Goal: Task Accomplishment & Management: Manage account settings

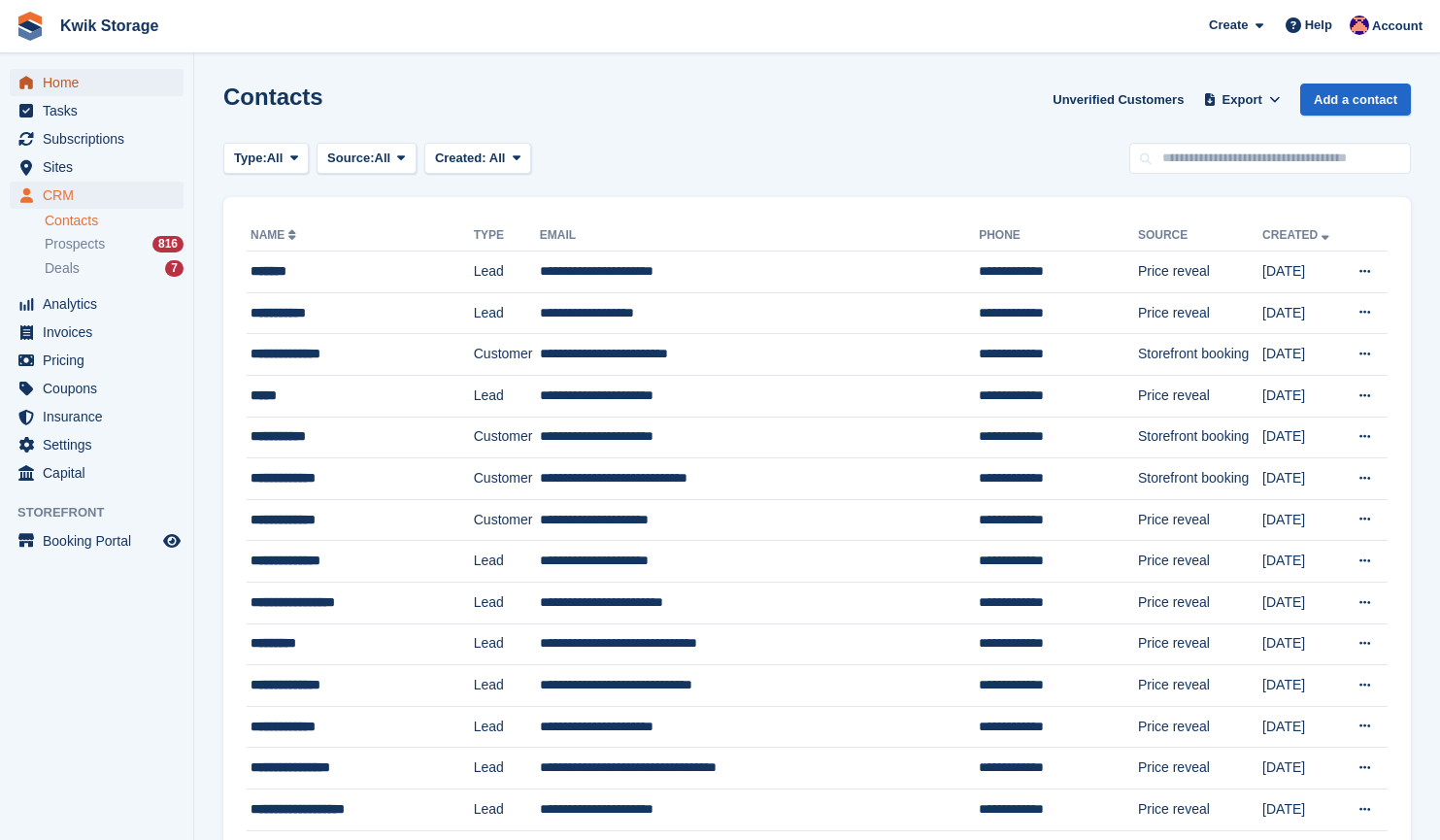
click at [115, 83] on span "Home" at bounding box center [100, 83] width 117 height 28
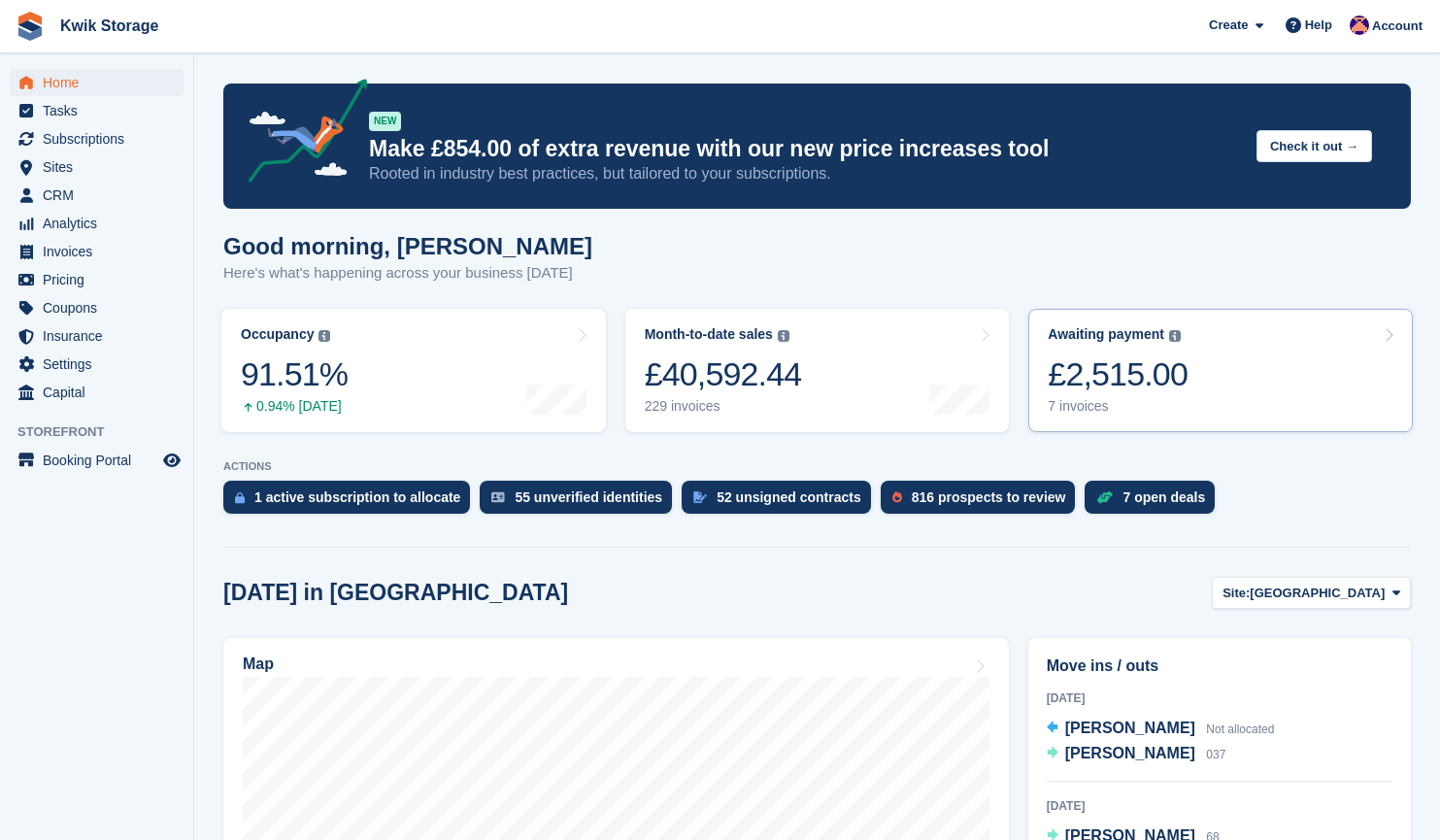
click at [1255, 349] on link "Awaiting payment The total outstanding balance on all open invoices. £2,515.00 …" at bounding box center [1220, 369] width 384 height 123
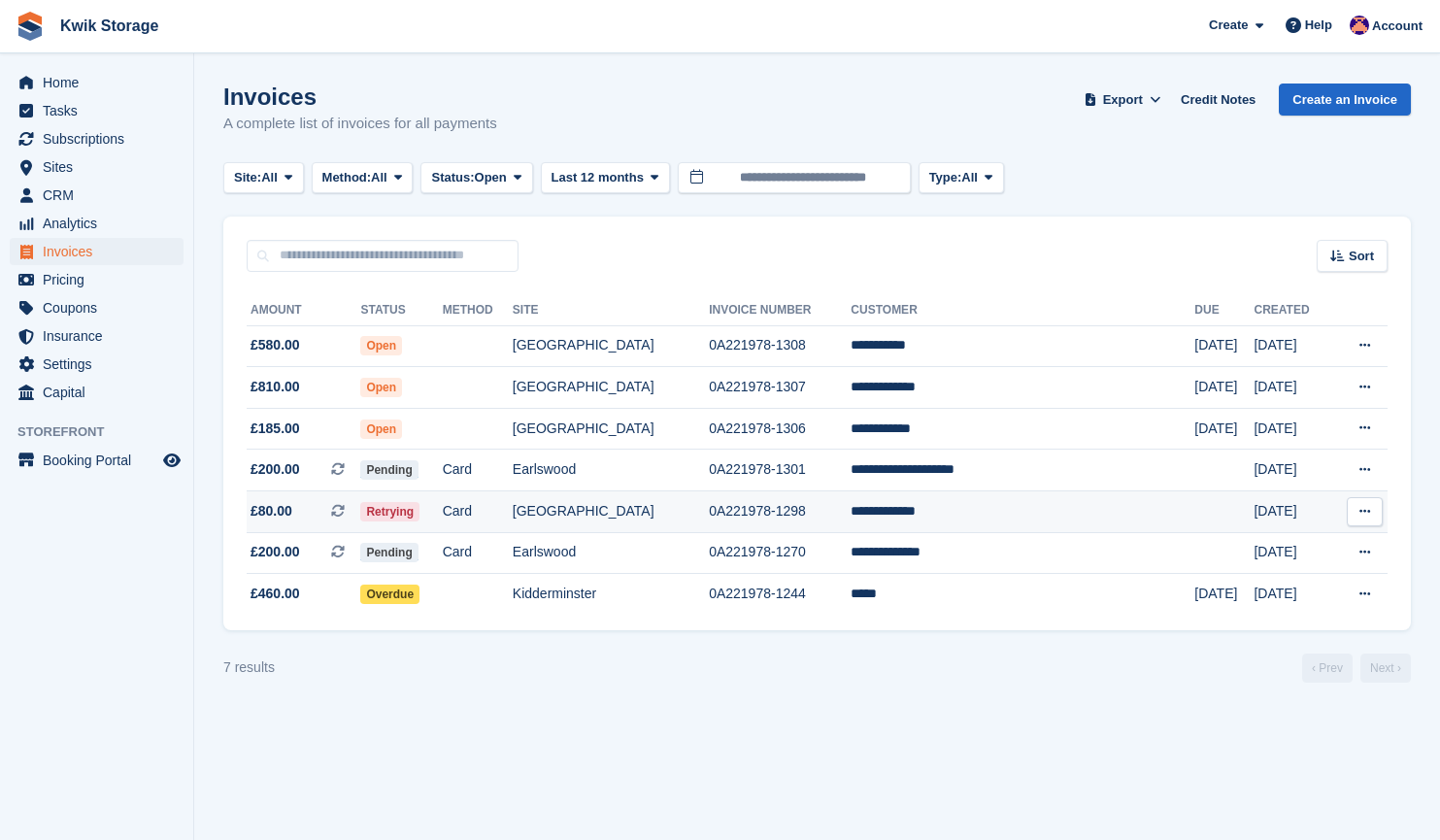
click at [835, 520] on td "0A221978-1298" at bounding box center [779, 512] width 142 height 41
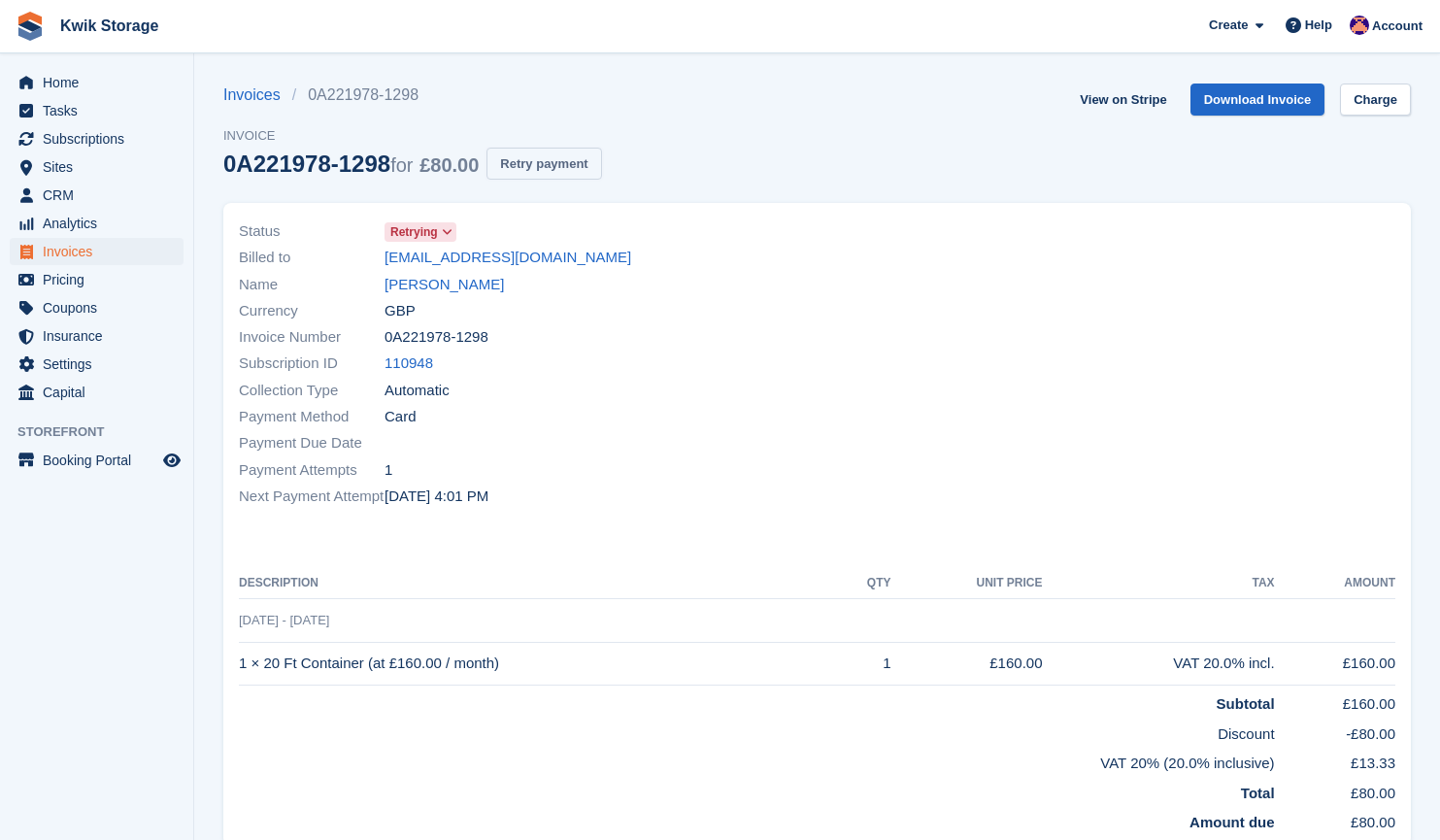
click at [549, 157] on button "Retry payment" at bounding box center [544, 163] width 115 height 32
click at [124, 200] on span "CRM" at bounding box center [100, 196] width 117 height 28
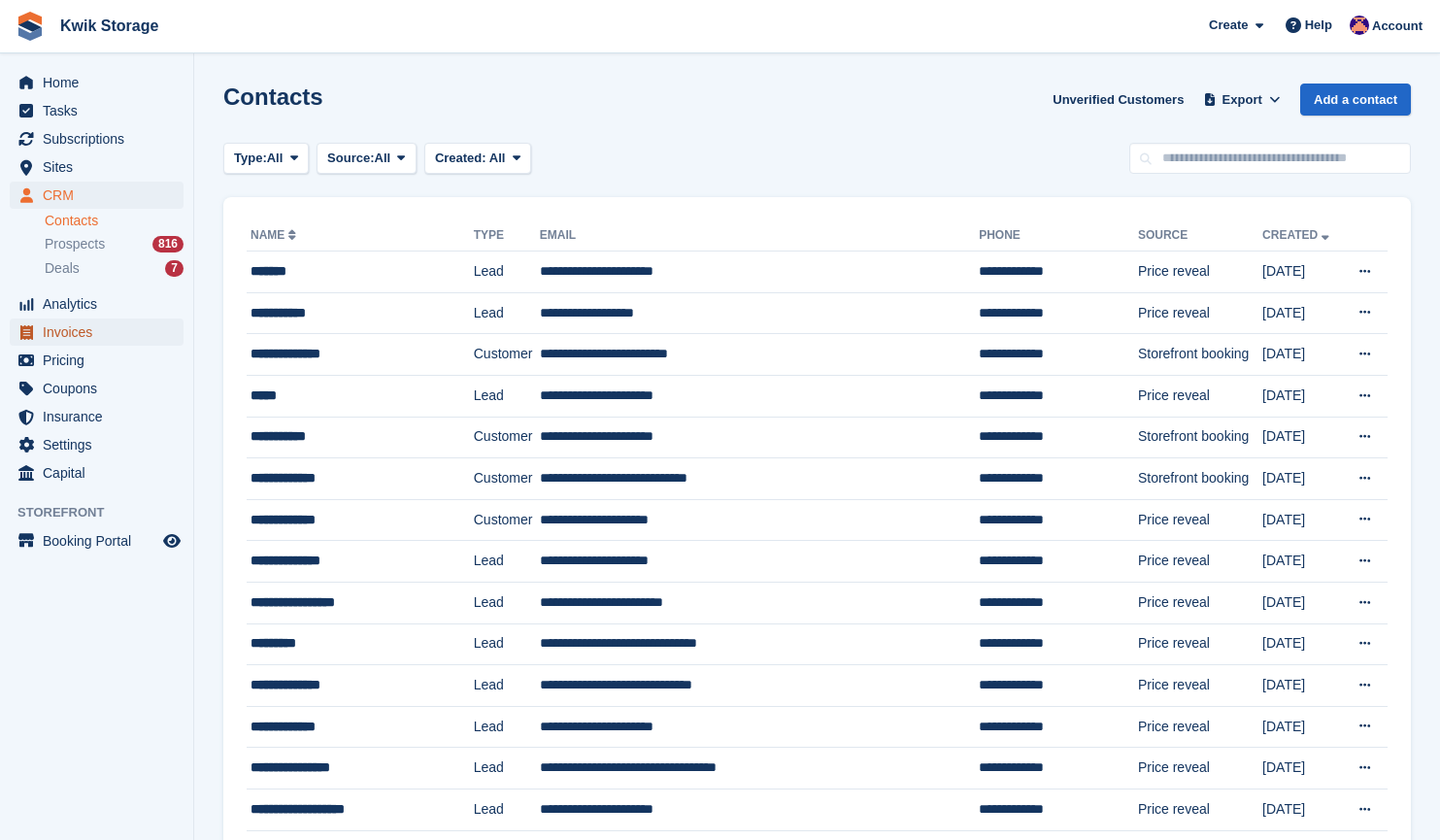
click at [113, 325] on span "Invoices" at bounding box center [100, 332] width 117 height 28
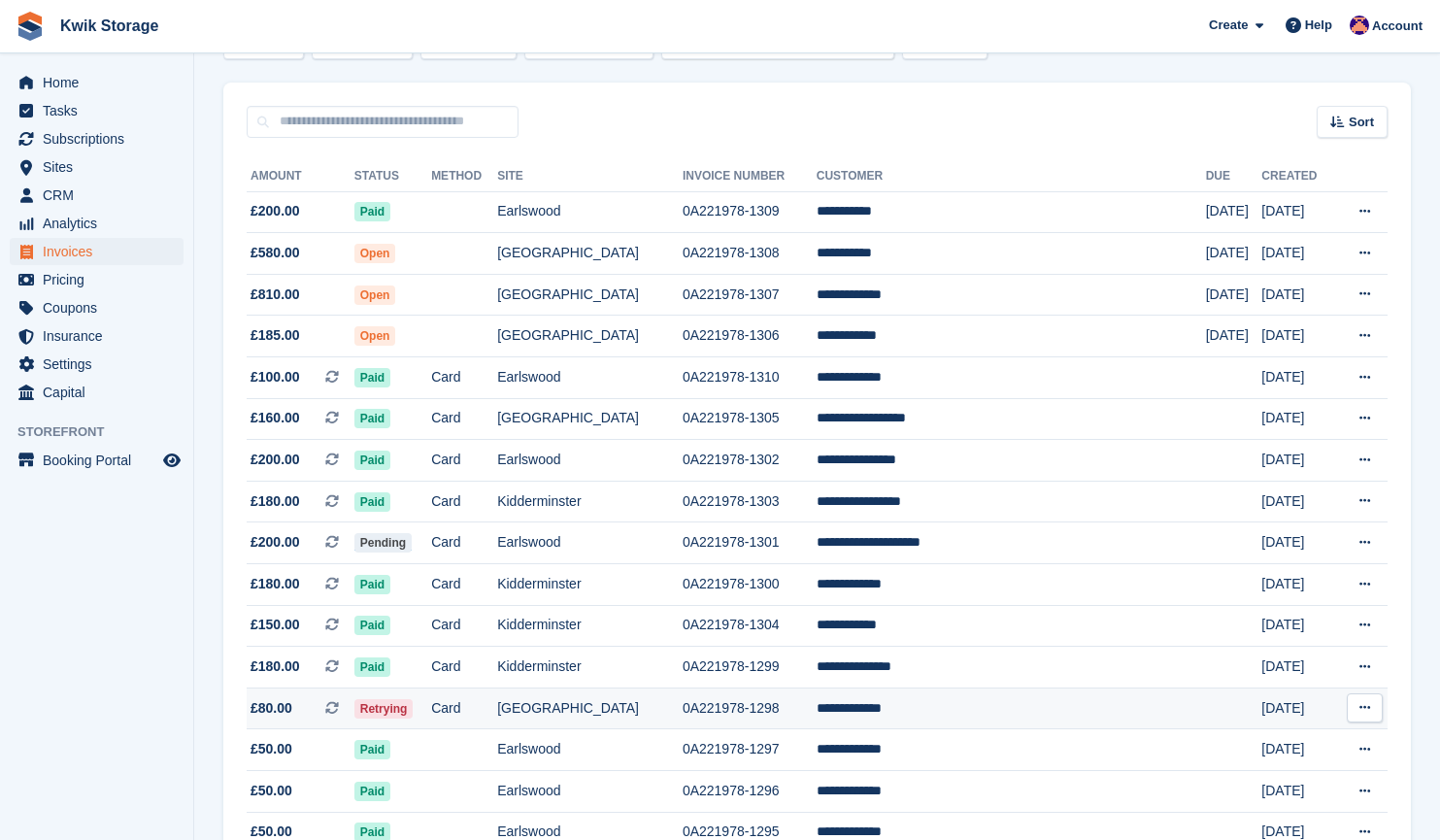
scroll to position [152, 0]
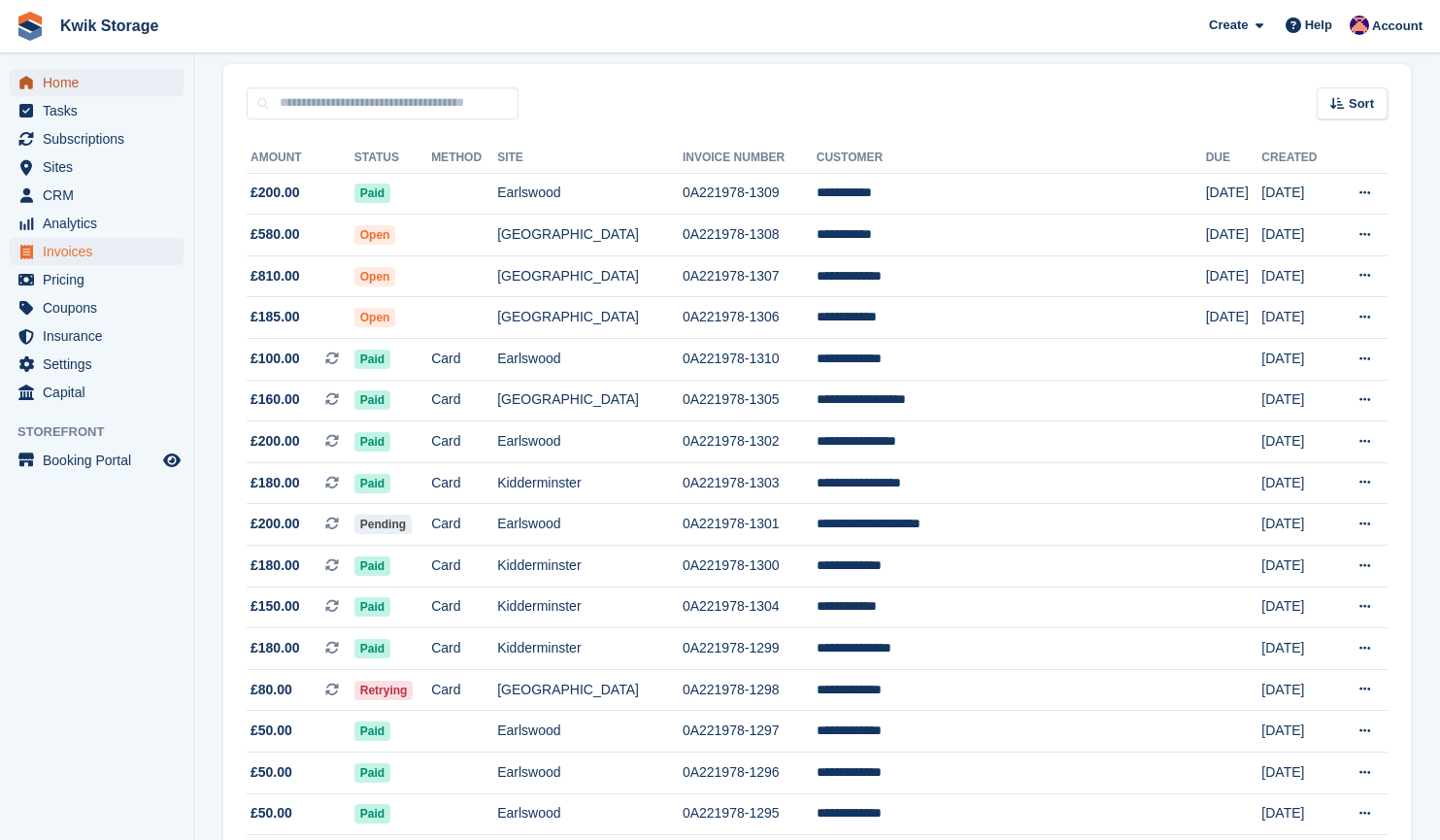
click at [133, 81] on span "Home" at bounding box center [100, 83] width 117 height 28
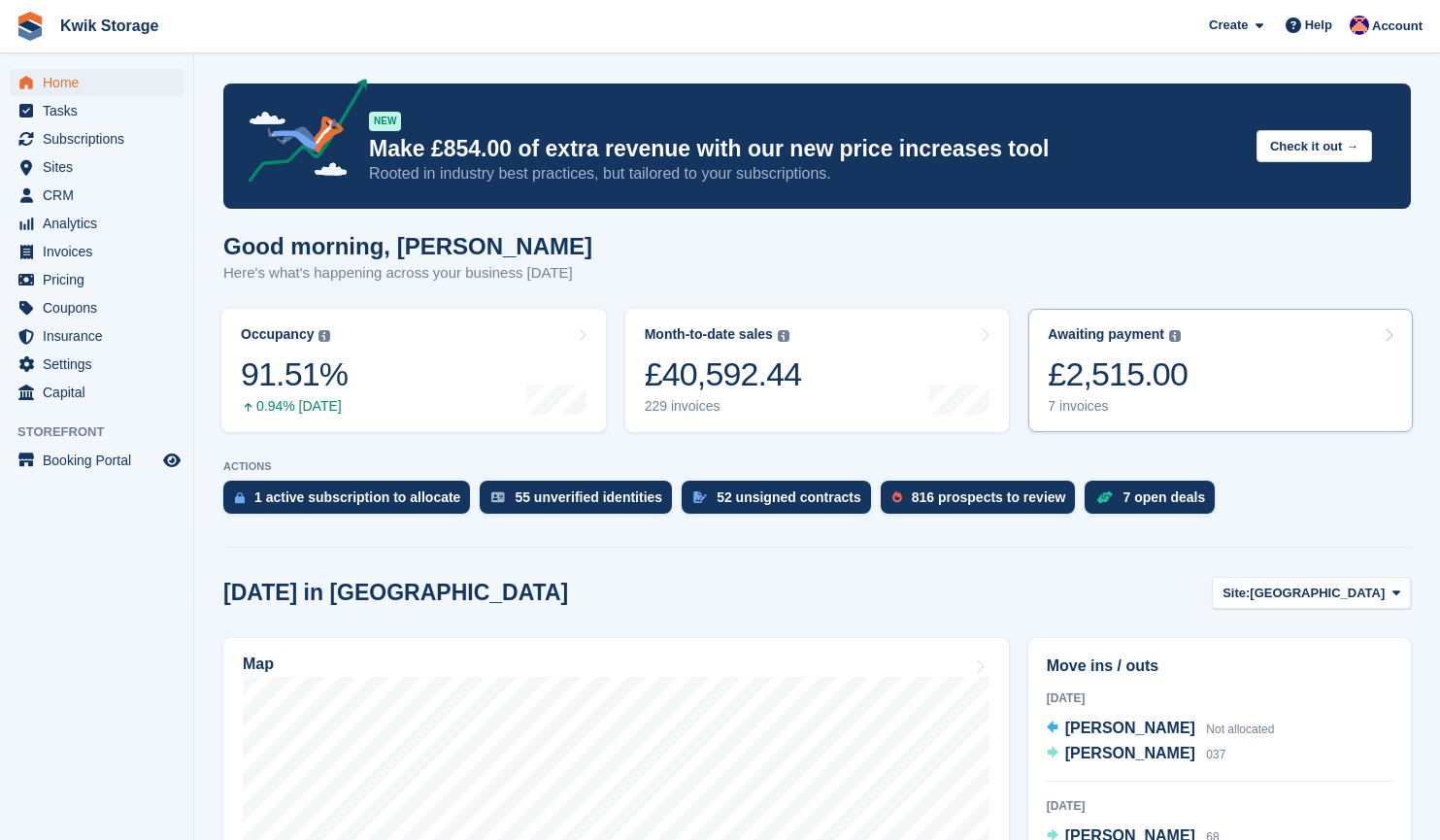
click at [1288, 379] on link "Awaiting payment The total outstanding balance on all open invoices. £2,515.00 …" at bounding box center [1220, 369] width 384 height 123
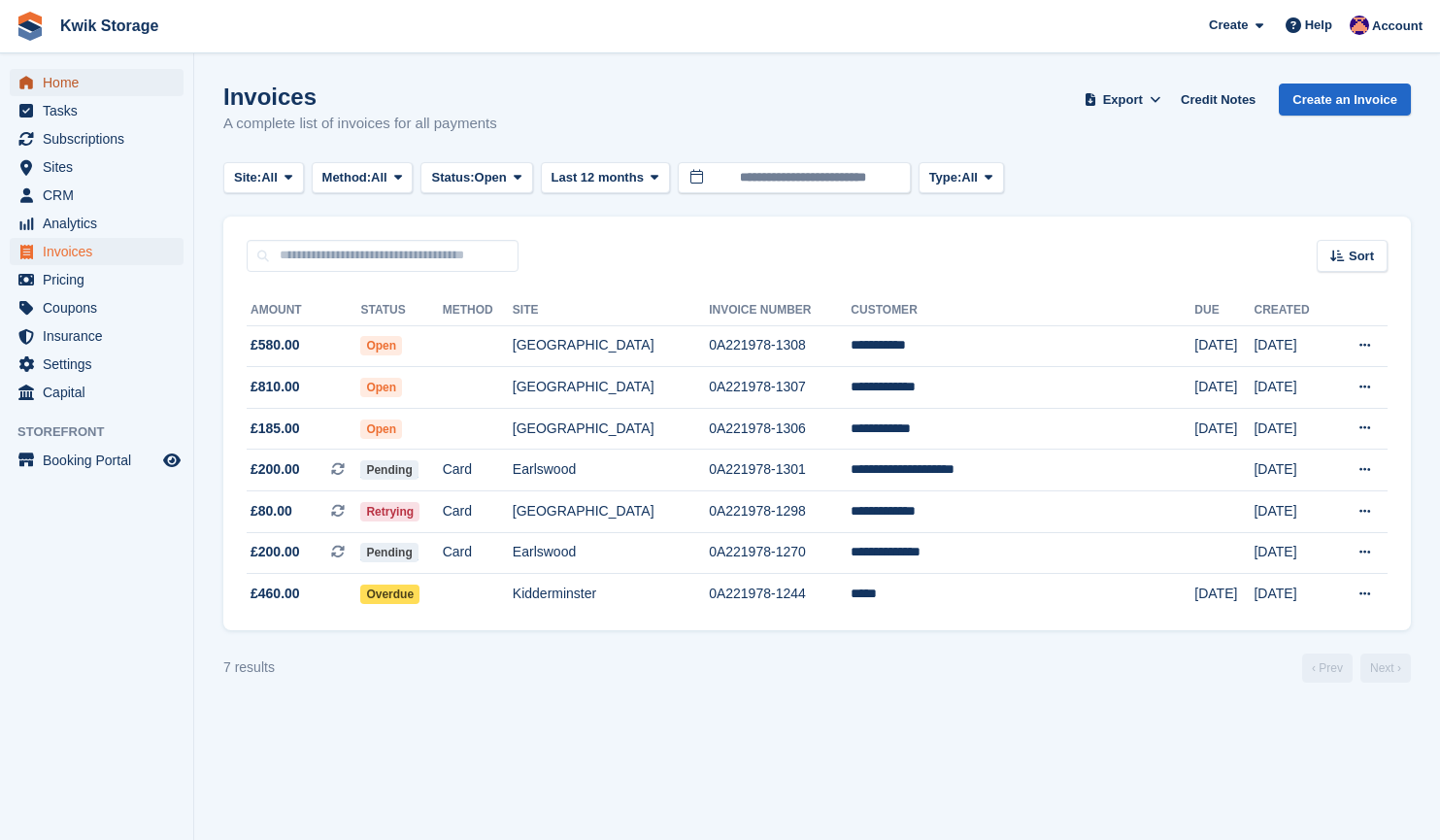
click at [144, 88] on span "Home" at bounding box center [100, 83] width 117 height 28
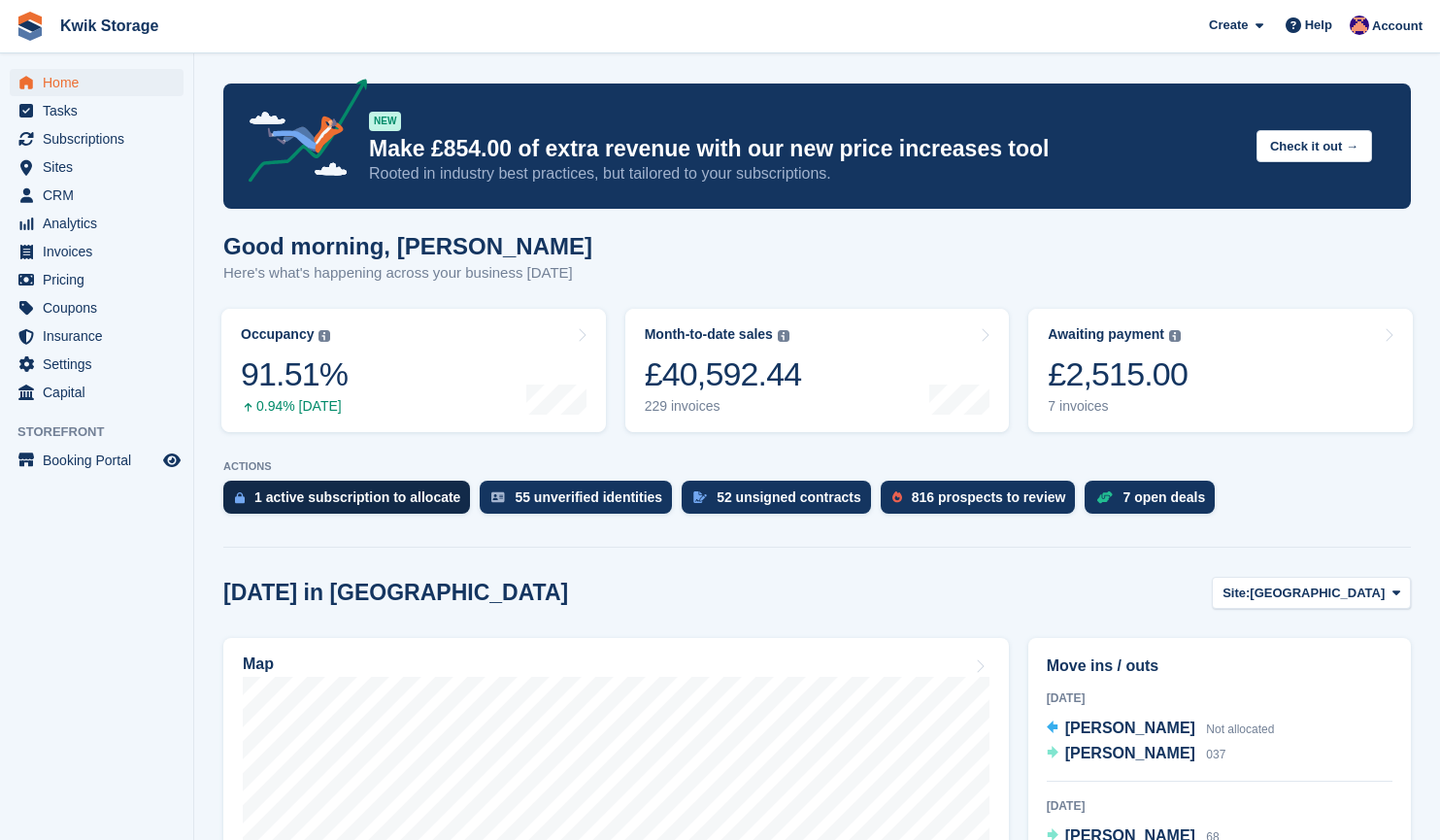
click at [393, 493] on div "1 active subscription to allocate" at bounding box center [357, 497] width 205 height 16
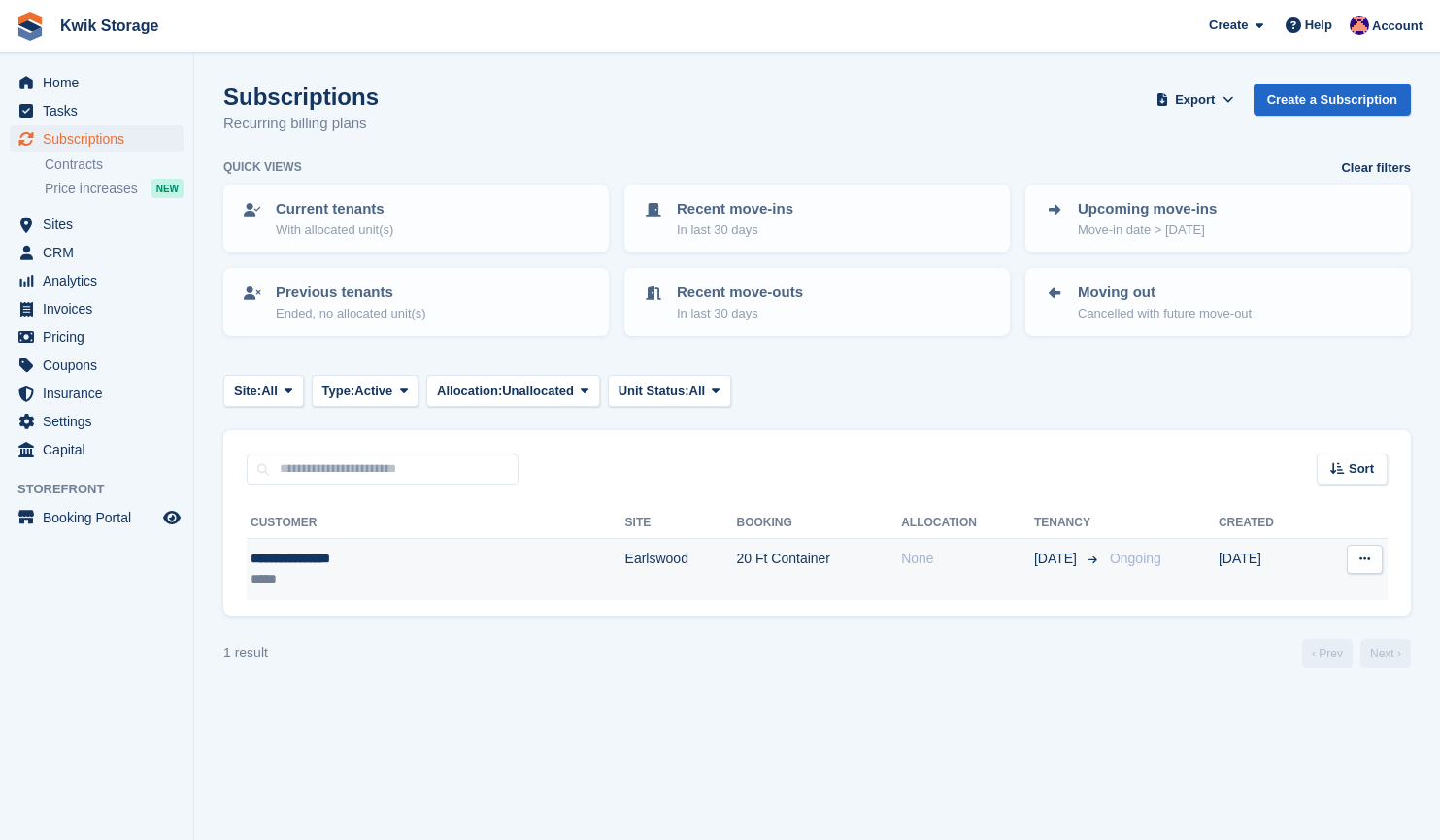
click at [1363, 569] on button at bounding box center [1364, 559] width 36 height 29
click at [1272, 638] on p "Cancel subscription" at bounding box center [1290, 639] width 169 height 26
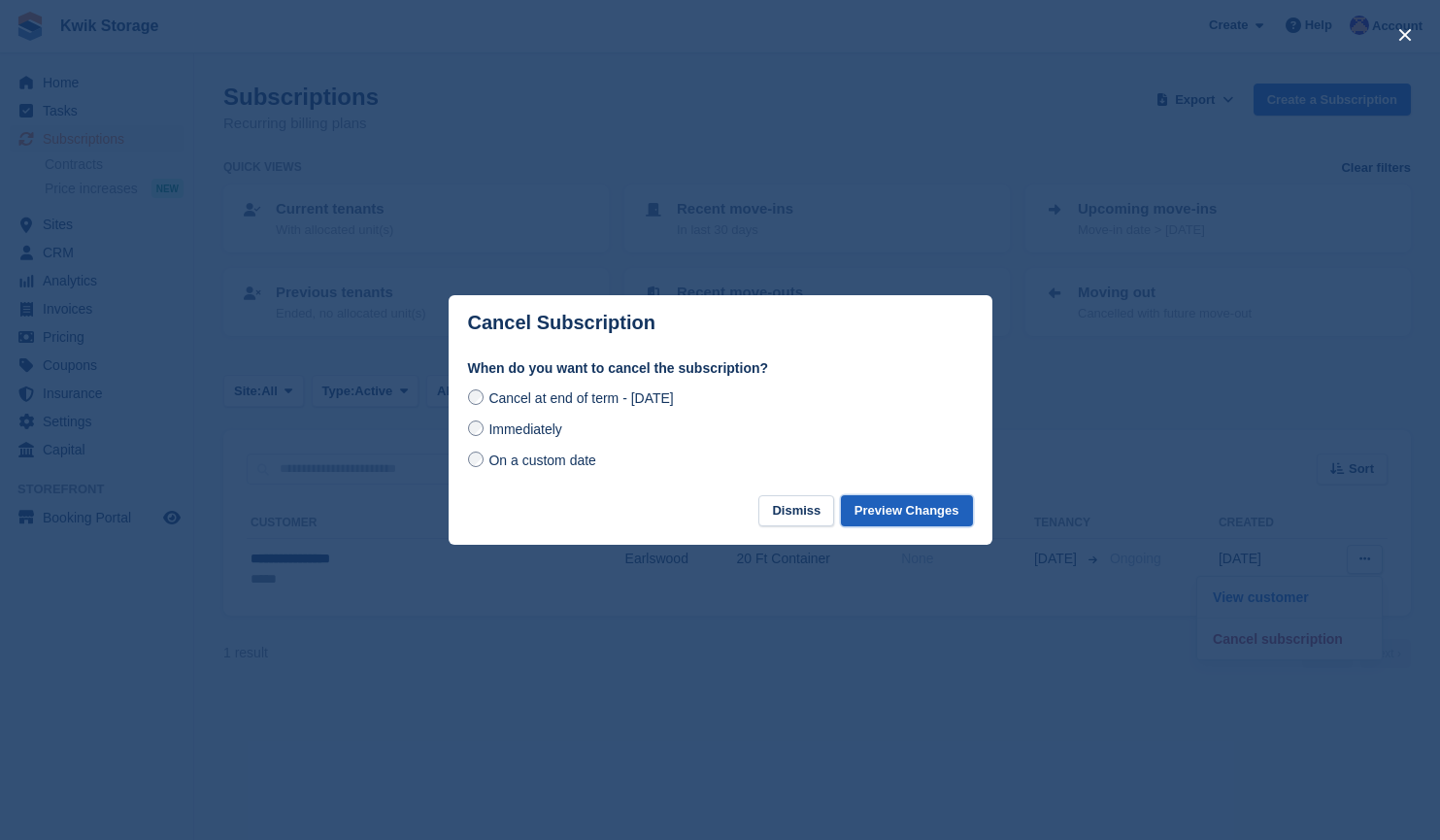
click at [907, 517] on button "Preview Changes" at bounding box center [907, 511] width 132 height 32
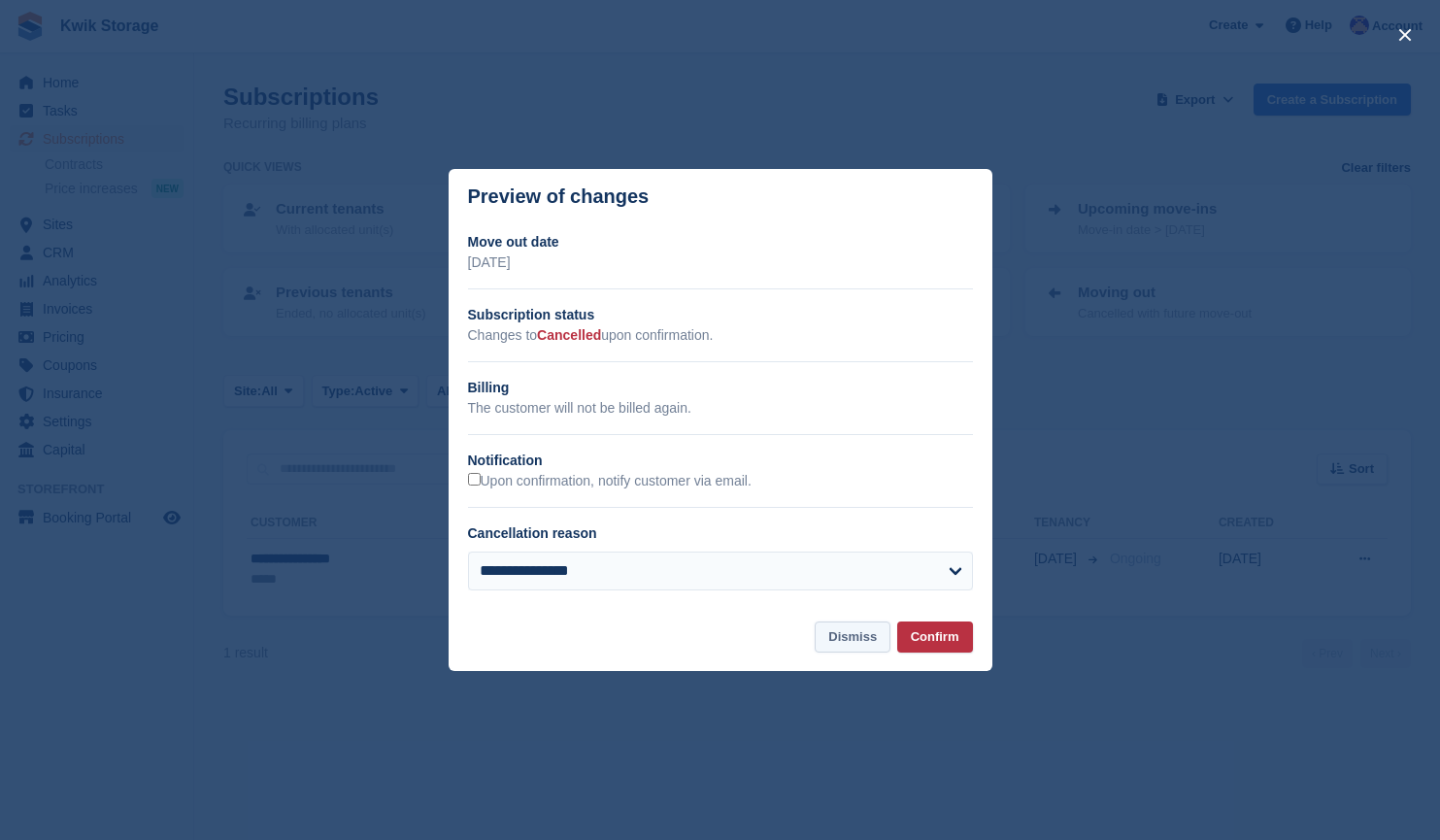
click at [852, 634] on button "Dismiss" at bounding box center [852, 637] width 76 height 32
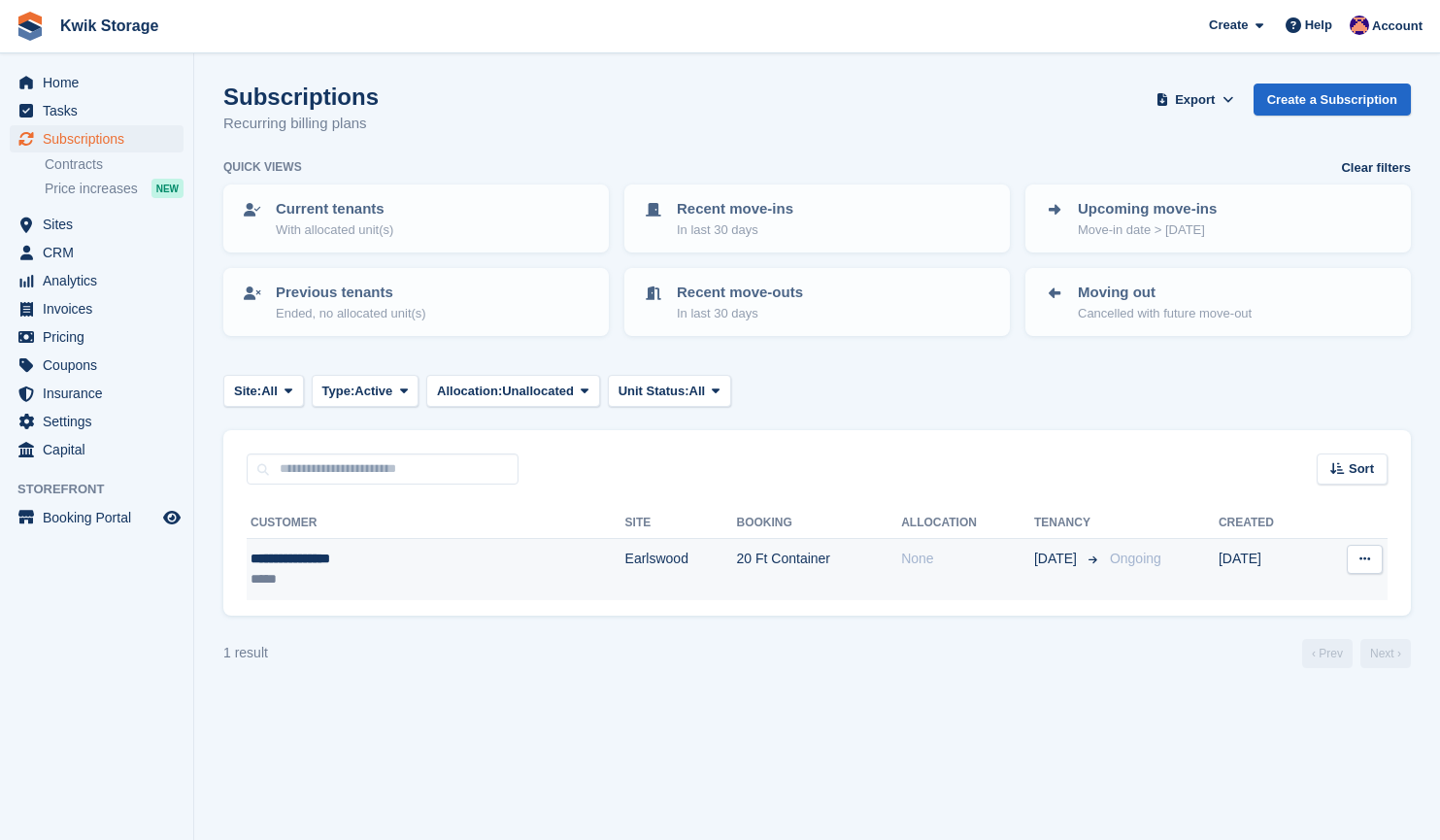
click at [1372, 555] on button at bounding box center [1364, 559] width 36 height 29
click at [1243, 629] on p "Cancel subscription" at bounding box center [1290, 639] width 169 height 26
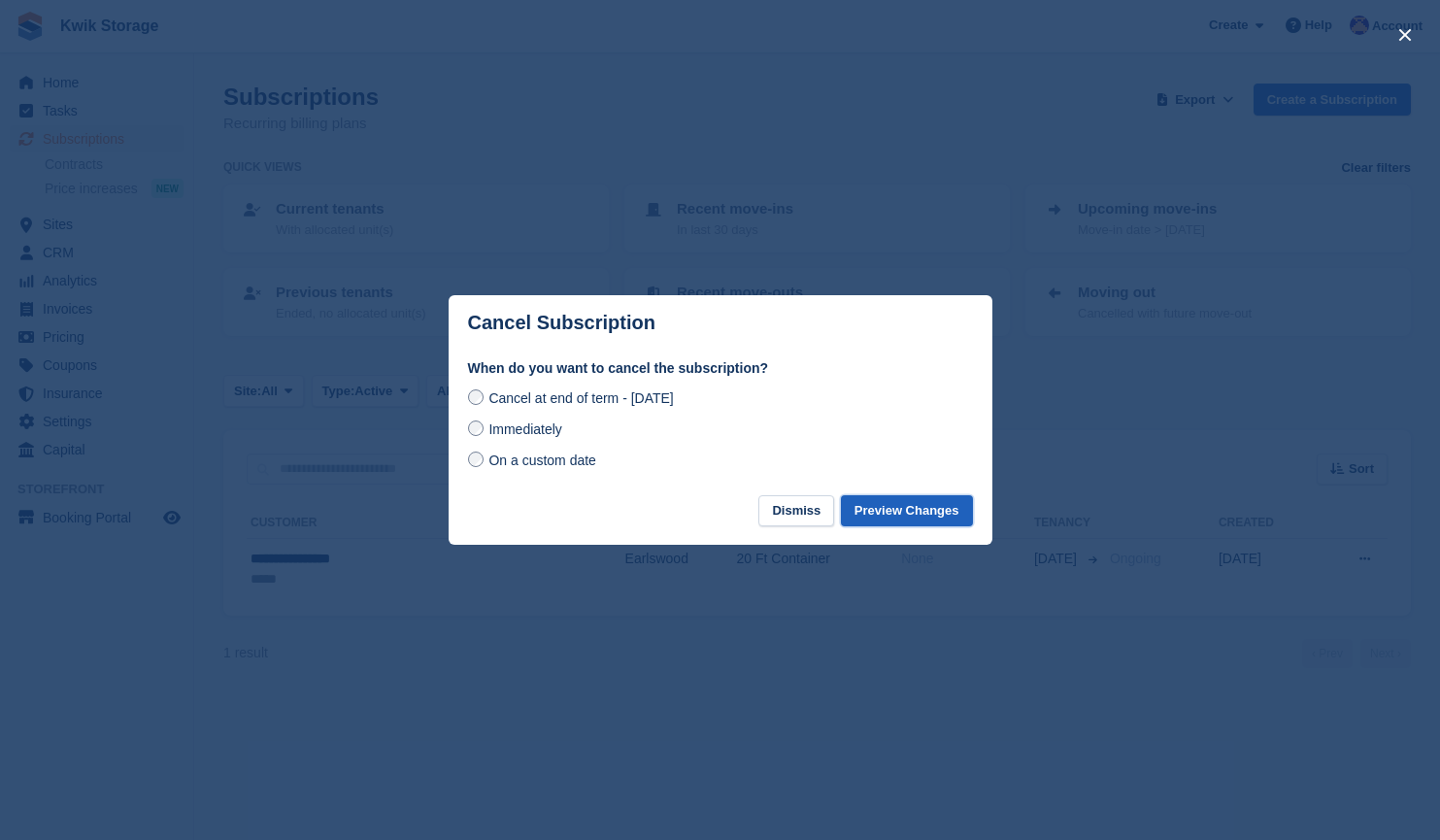
click at [925, 513] on button "Preview Changes" at bounding box center [907, 511] width 132 height 32
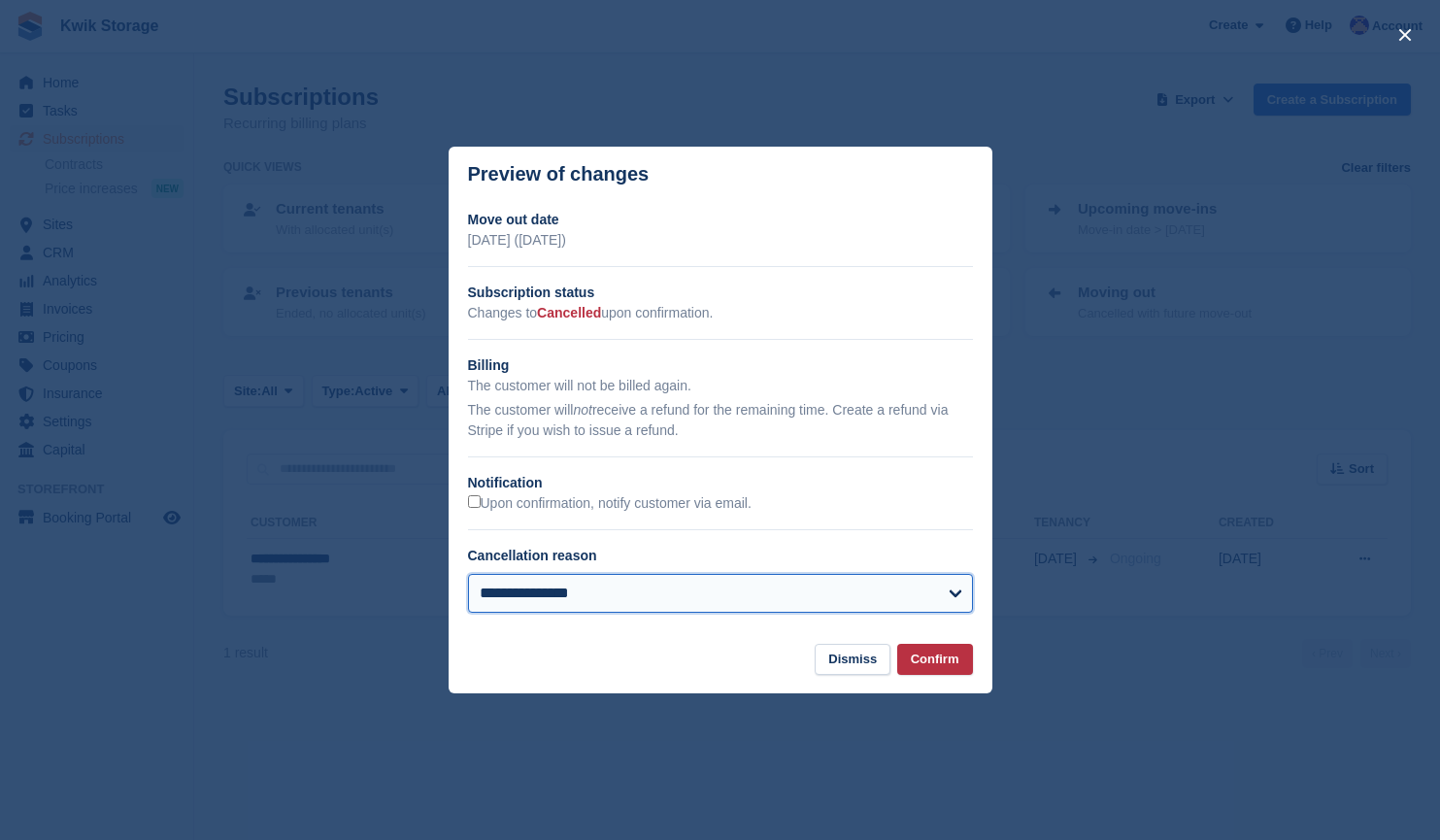
click at [923, 591] on select "**********" at bounding box center [720, 593] width 505 height 39
select select
click at [468, 575] on select "**********" at bounding box center [720, 593] width 505 height 39
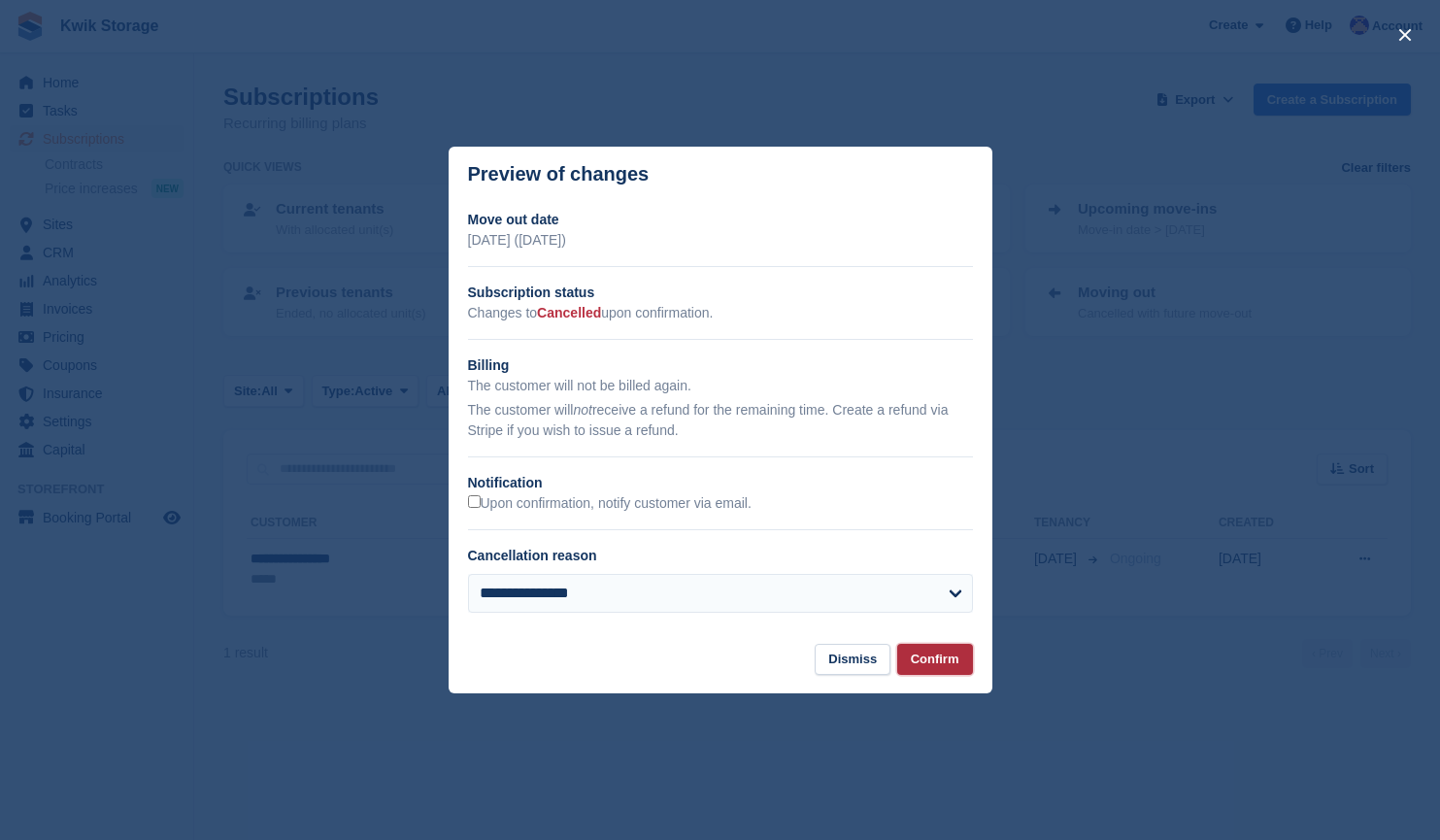
click at [944, 667] on button "Confirm" at bounding box center [935, 659] width 76 height 32
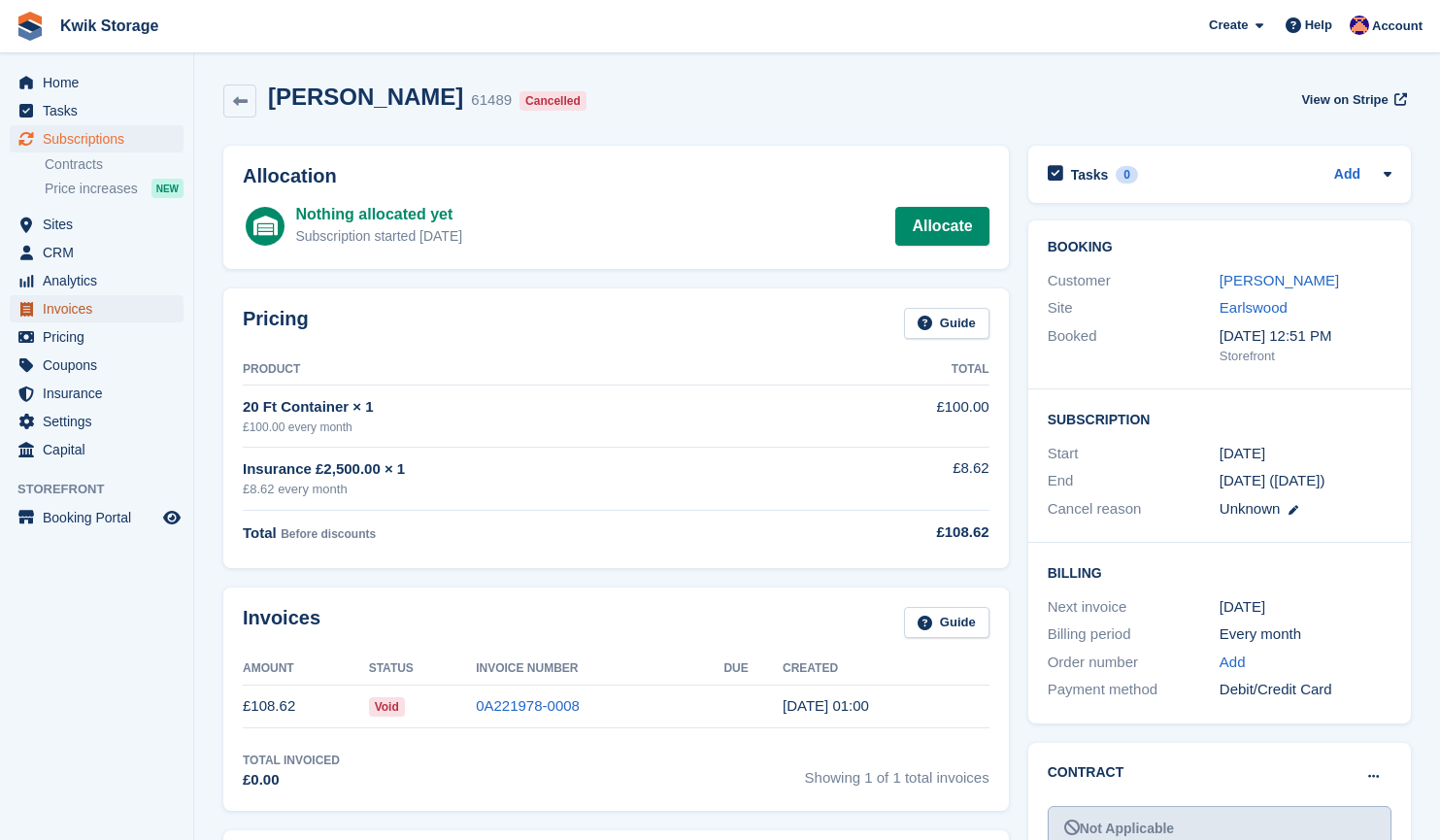
click at [115, 295] on span "Invoices" at bounding box center [100, 308] width 117 height 28
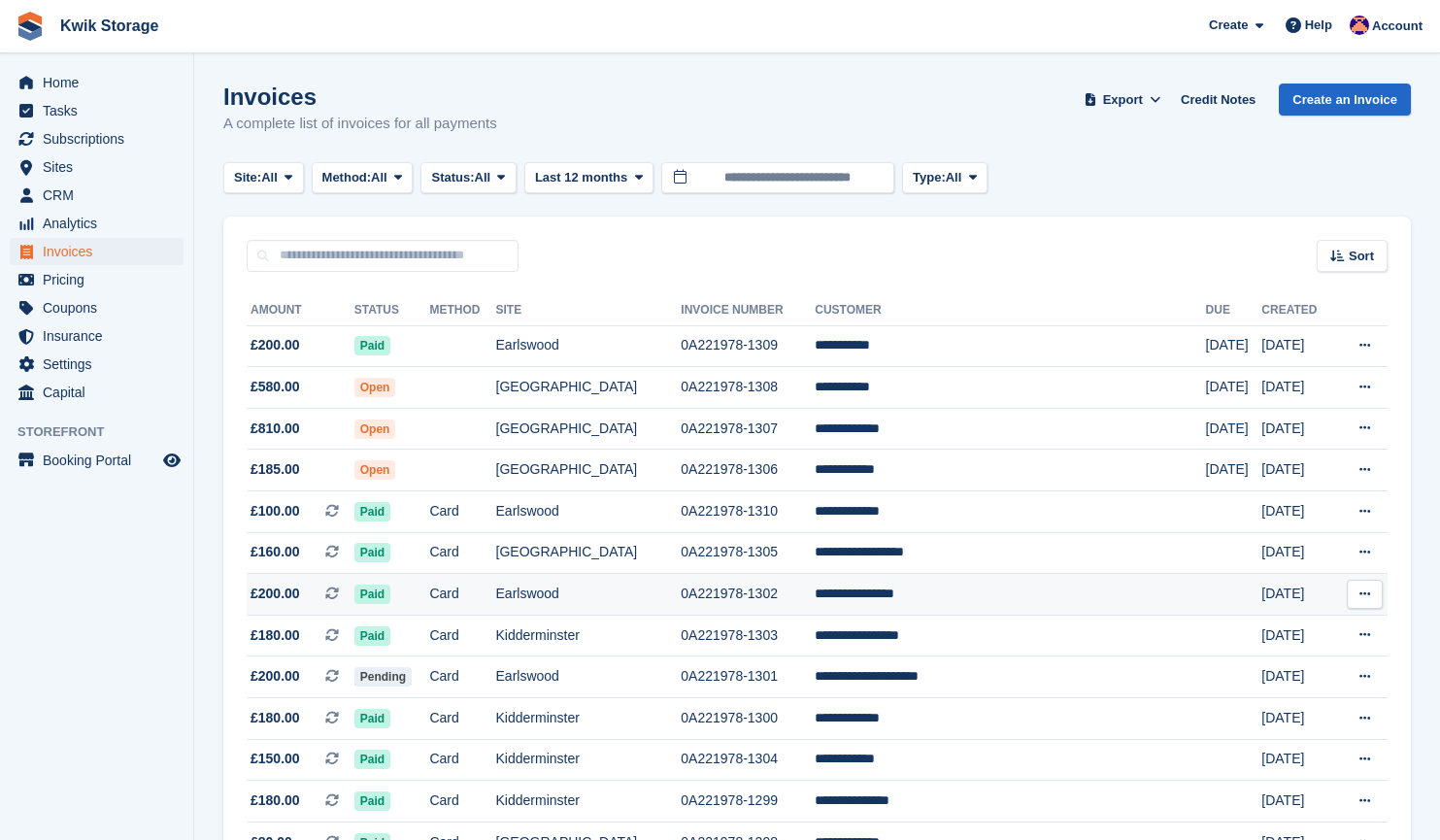
scroll to position [127, 0]
